Goal: Transaction & Acquisition: Book appointment/travel/reservation

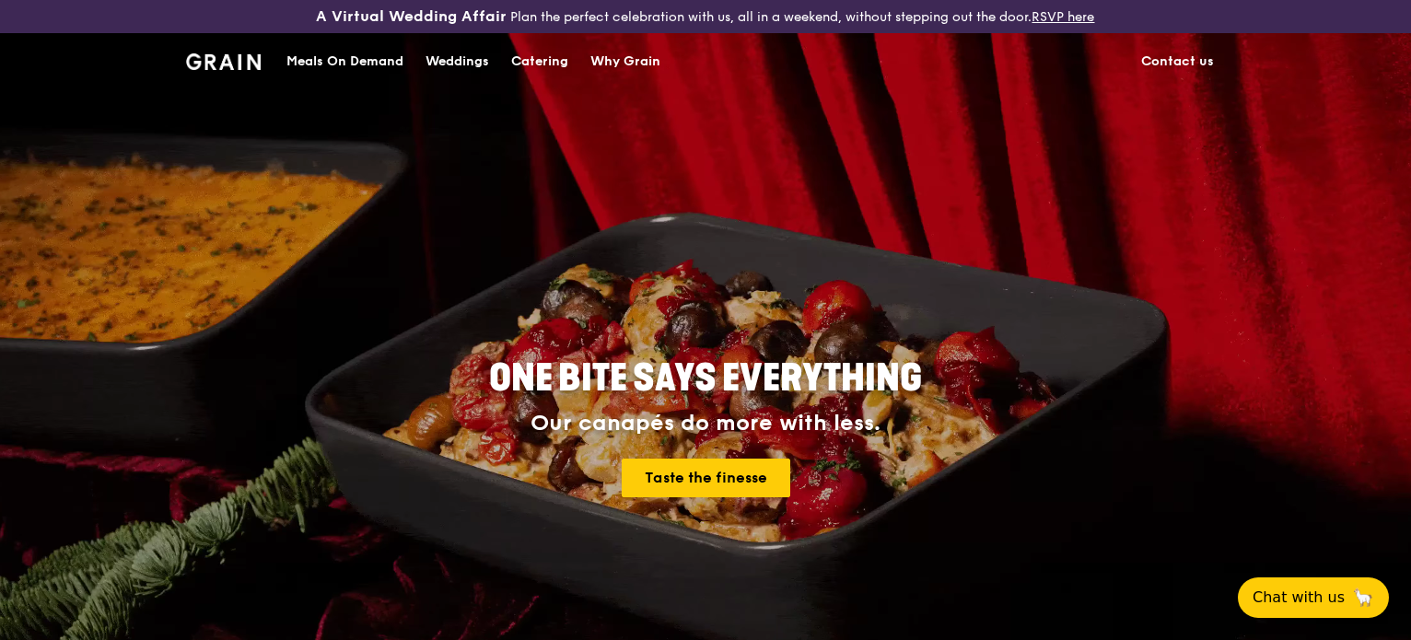
click at [556, 60] on div "Catering" at bounding box center [539, 61] width 57 height 55
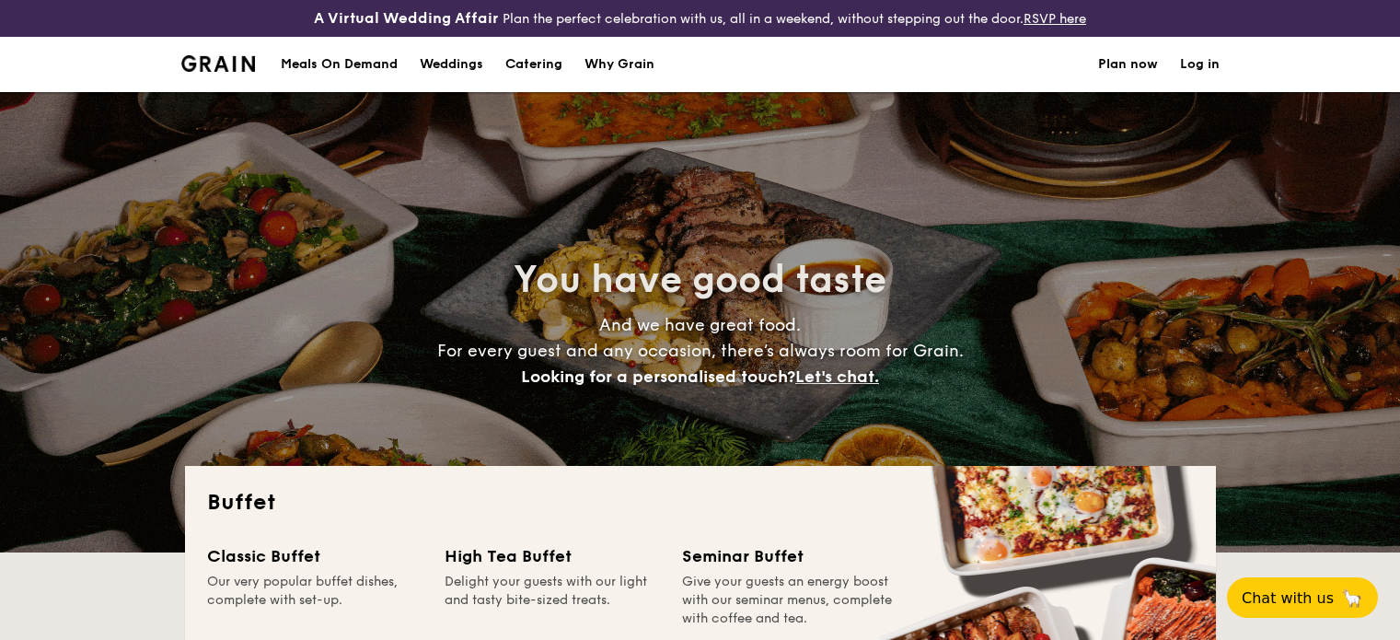
select select
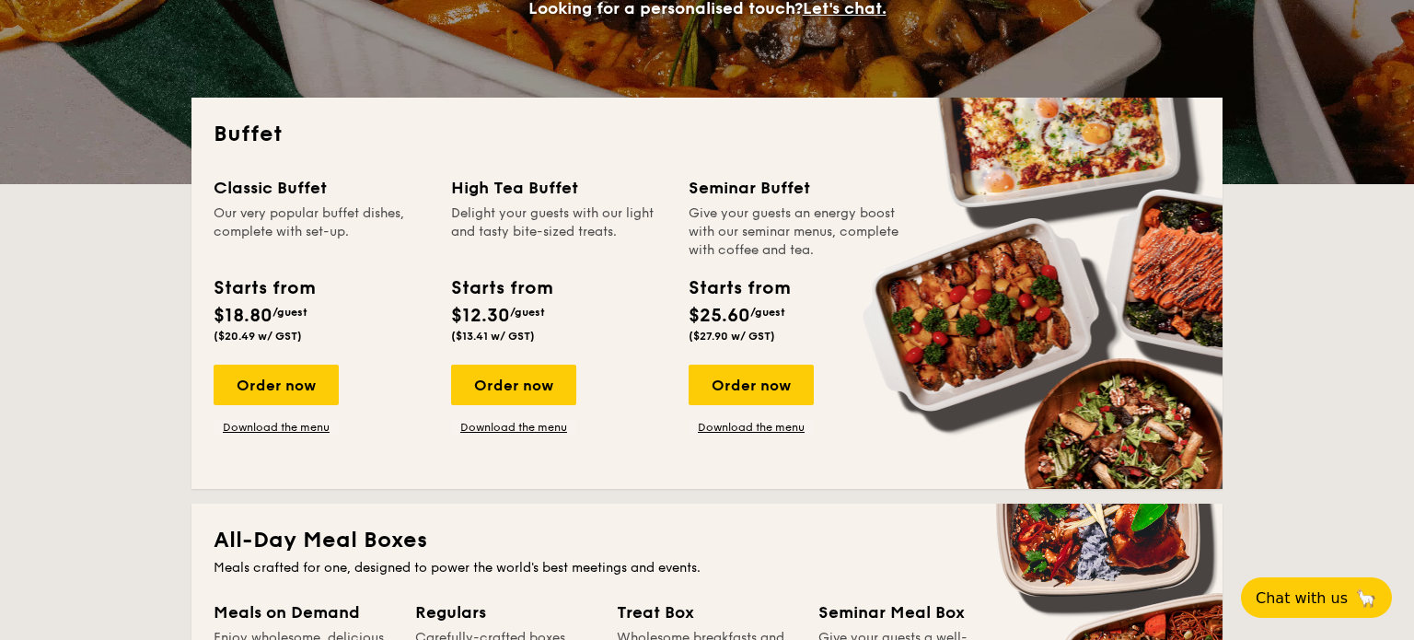
scroll to position [368, 0]
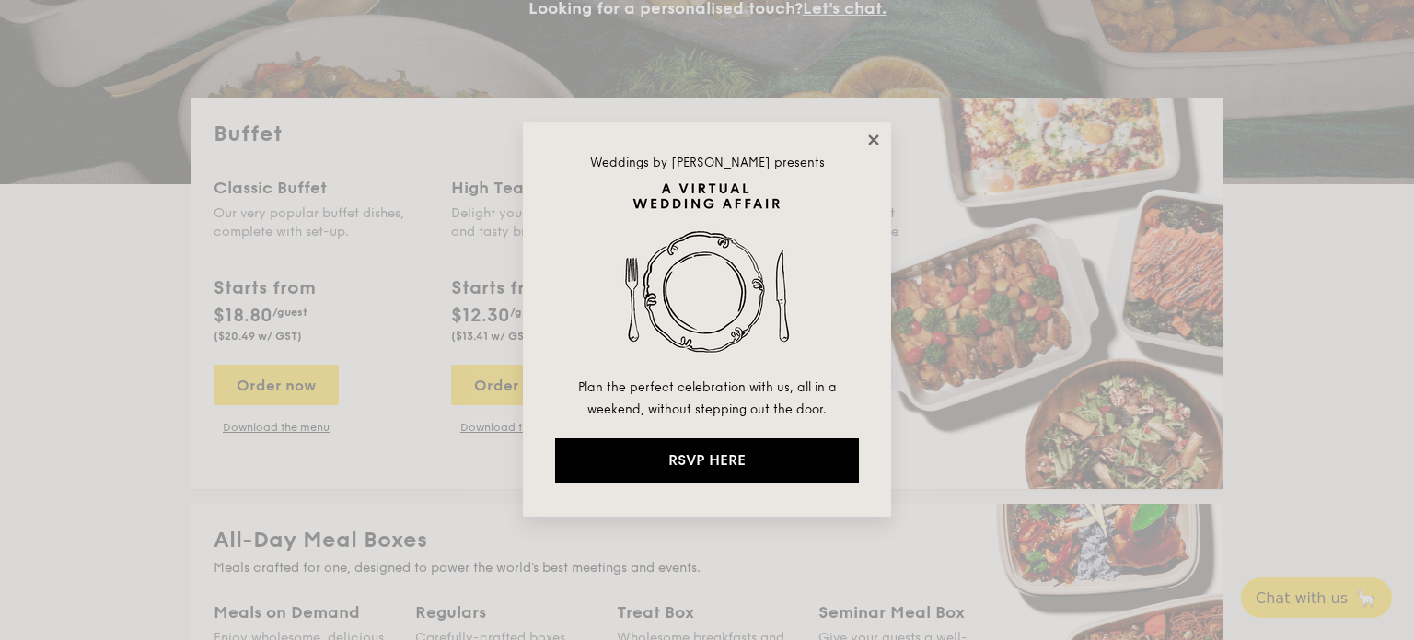
click at [872, 135] on icon at bounding box center [873, 140] width 17 height 17
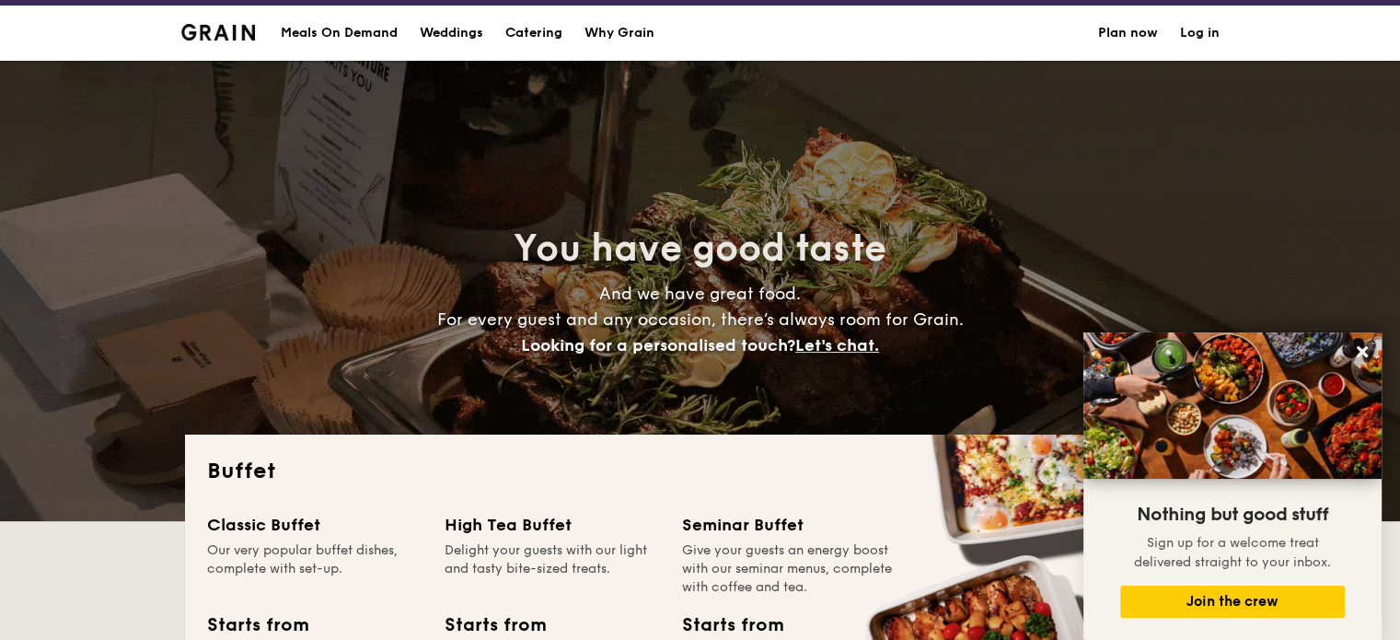
scroll to position [0, 0]
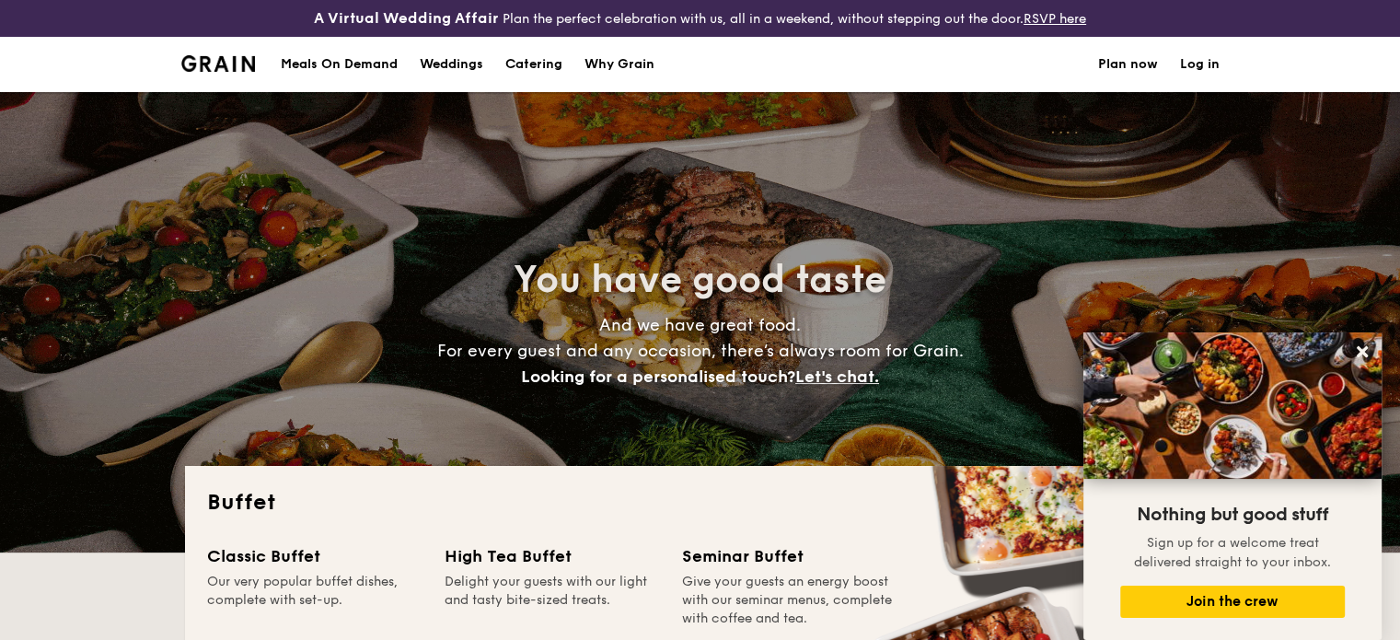
click at [443, 71] on div "Weddings" at bounding box center [452, 64] width 64 height 55
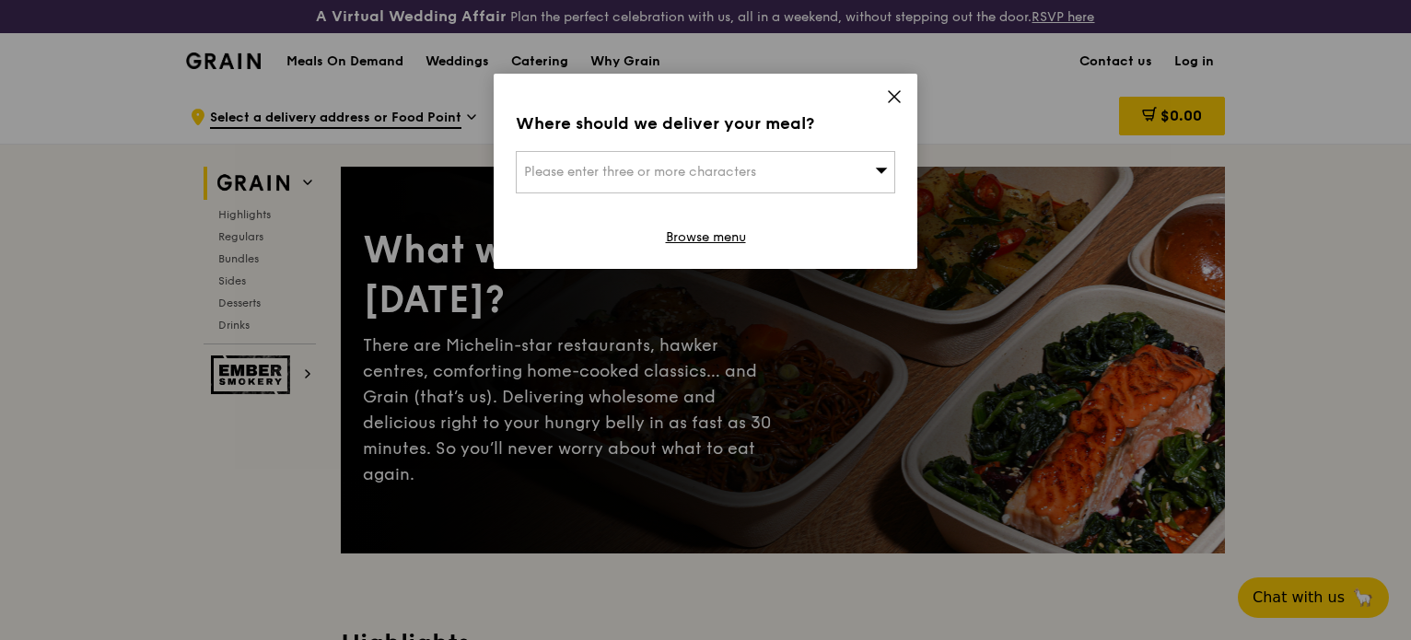
click at [888, 90] on icon at bounding box center [894, 96] width 17 height 17
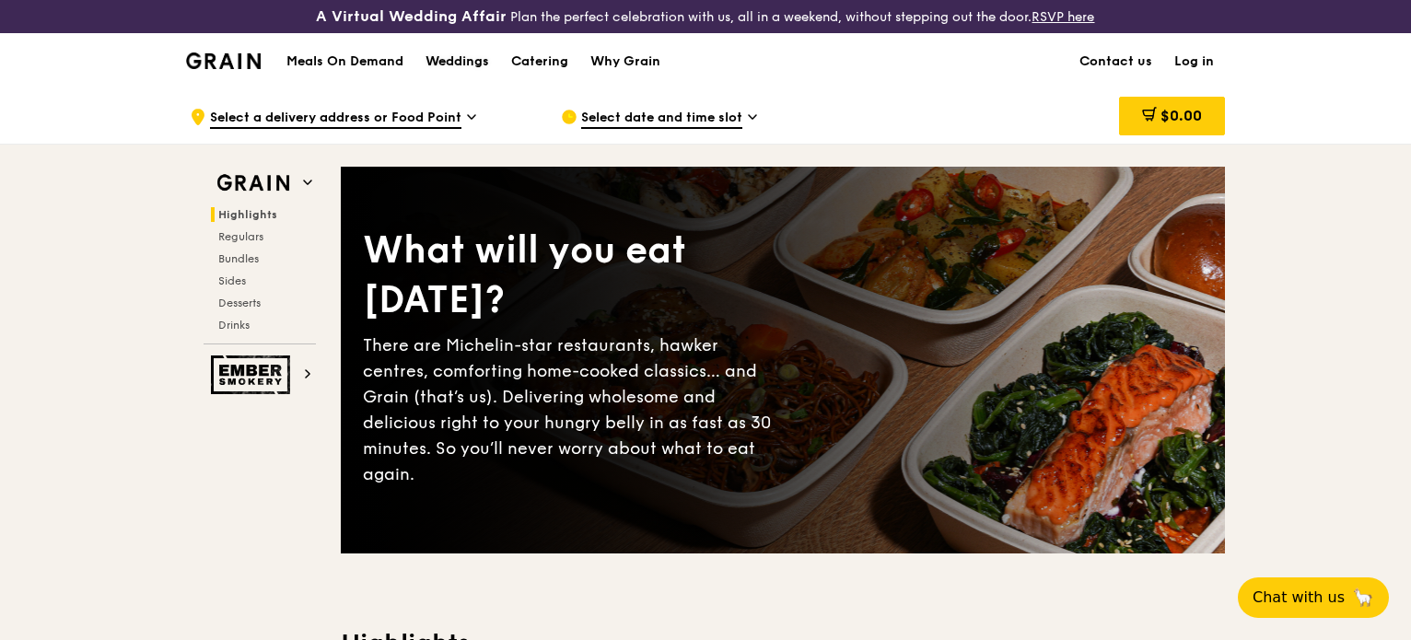
click at [468, 58] on div "Weddings" at bounding box center [457, 61] width 64 height 55
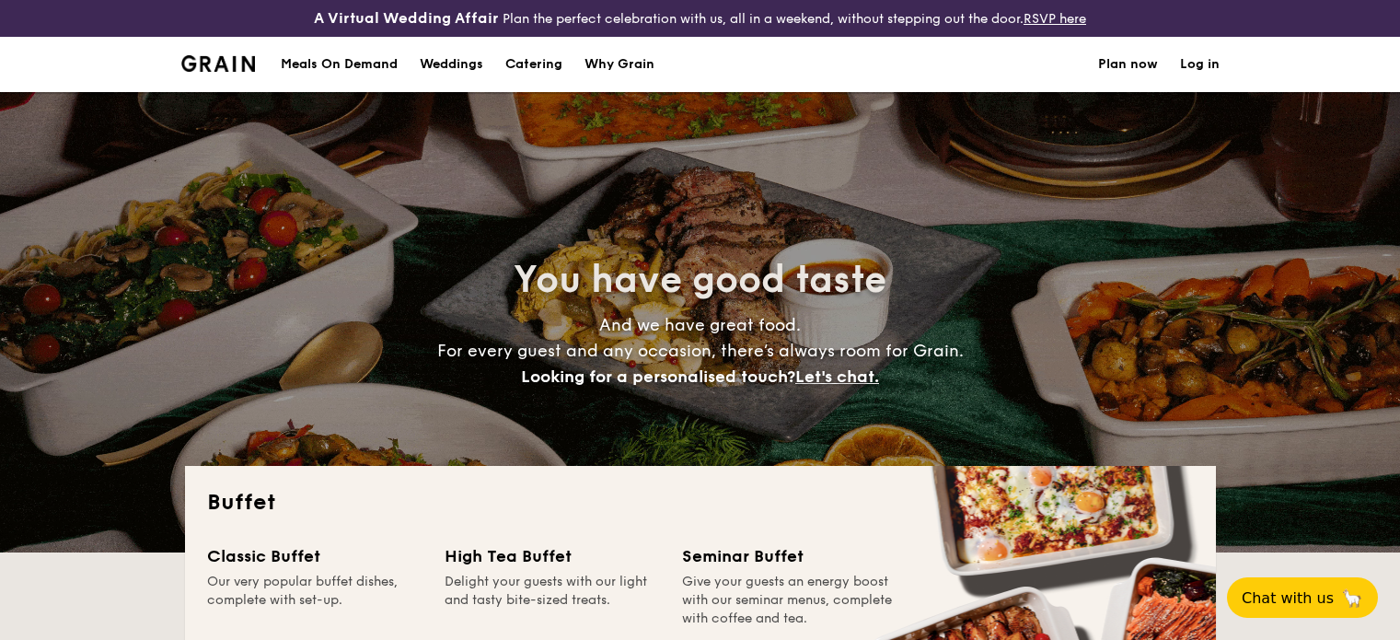
select select
